Goal: Navigation & Orientation: Find specific page/section

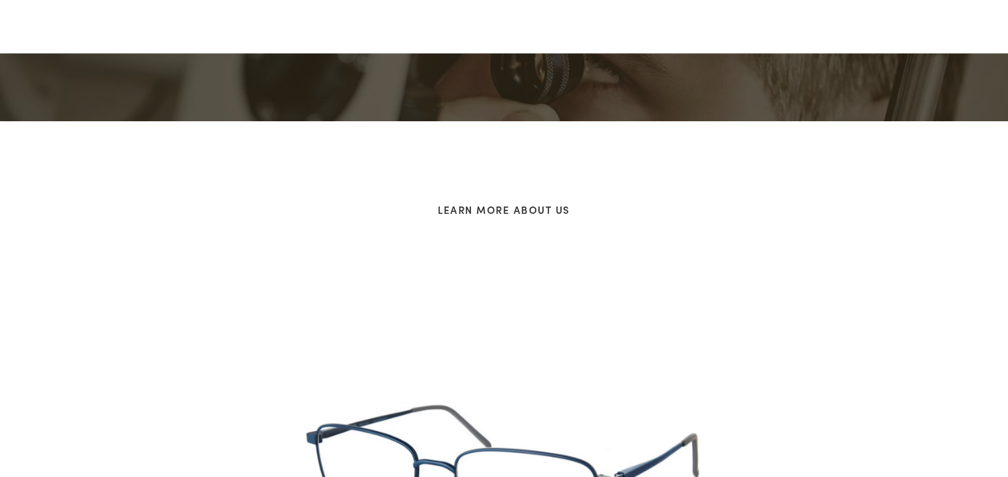
scroll to position [987, 0]
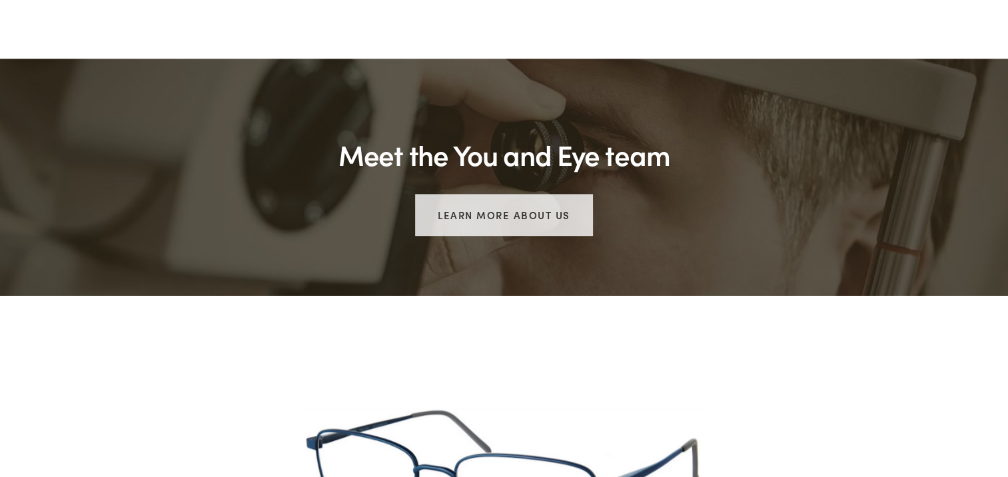
click at [524, 194] on link "Learn more about us" at bounding box center [504, 215] width 178 height 42
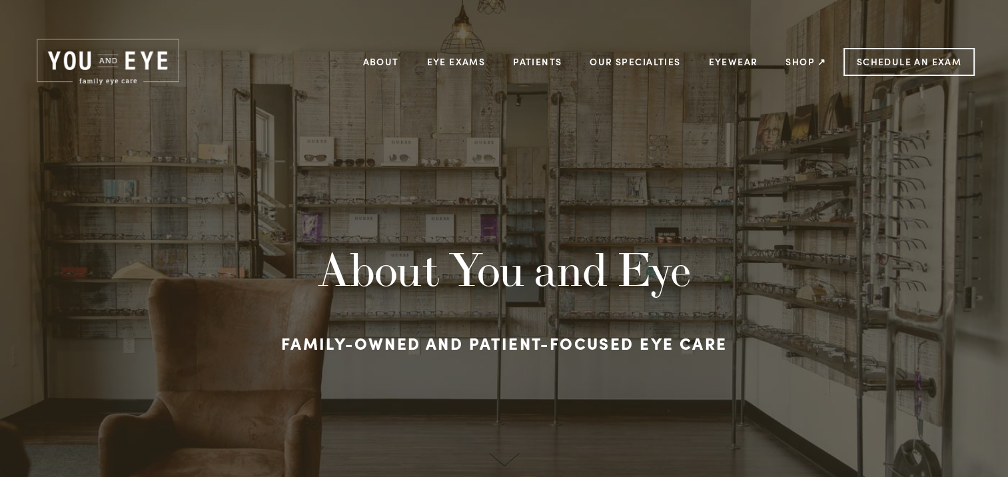
click at [115, 61] on img at bounding box center [107, 62] width 149 height 51
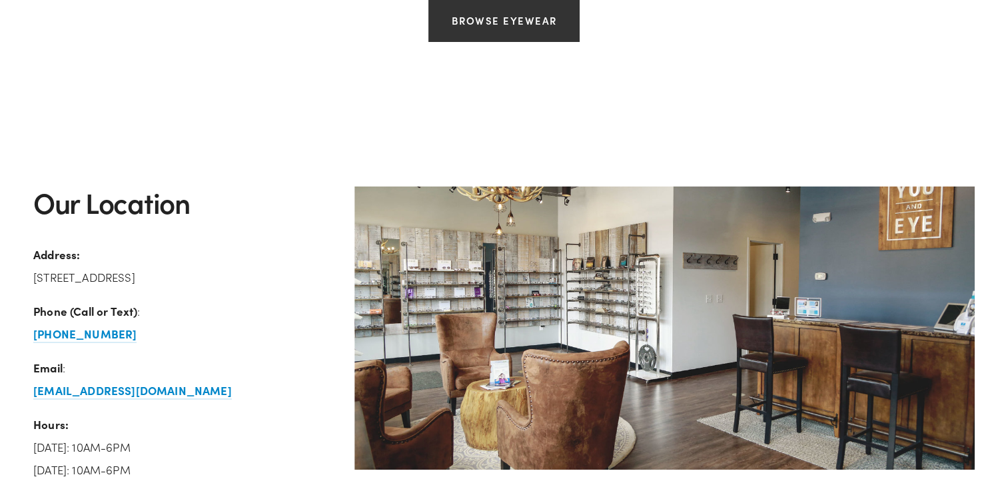
scroll to position [2030, 0]
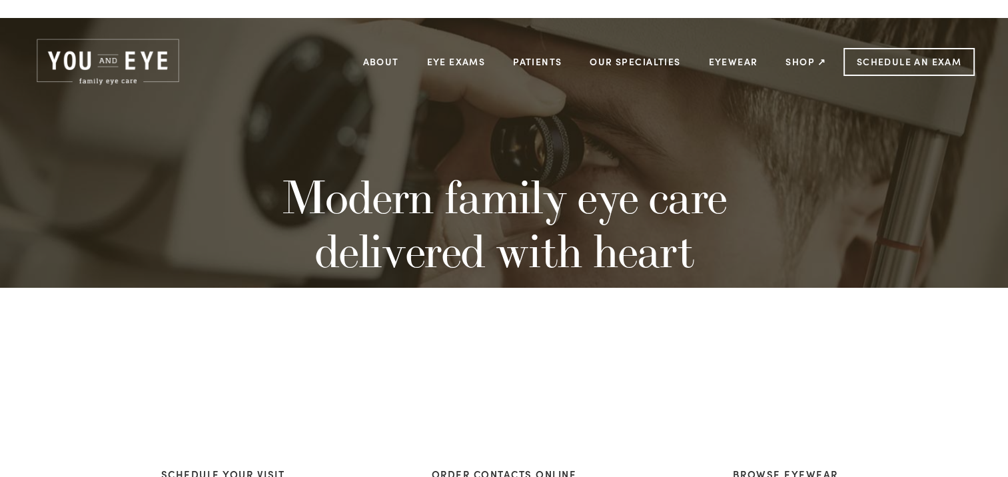
scroll to position [1018, 0]
